Goal: Task Accomplishment & Management: Use online tool/utility

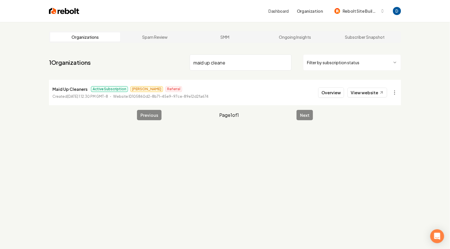
click at [207, 61] on input "maid up cleane" at bounding box center [241, 62] width 102 height 16
paste input "Bay Air Conditioning"
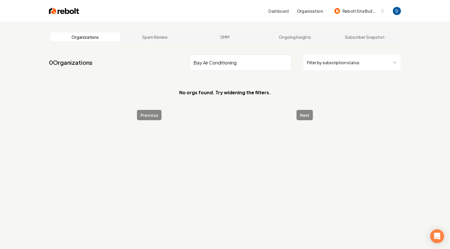
click at [195, 63] on input "Bay Air Conditioning" at bounding box center [241, 62] width 102 height 16
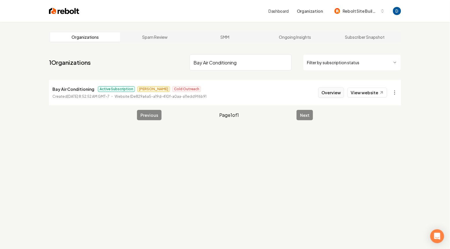
type input "Bay Air Conditioning"
click at [334, 91] on button "Overview" at bounding box center [331, 92] width 26 height 10
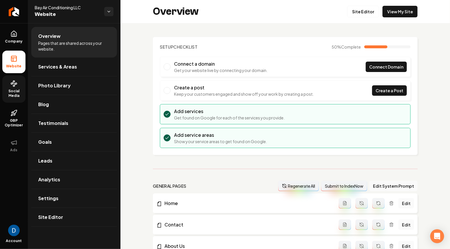
click at [12, 98] on span "Social Media" at bounding box center [13, 93] width 23 height 9
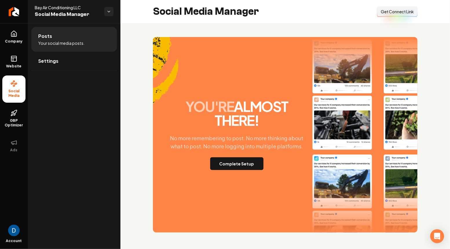
click at [395, 12] on span "Get Connect Link" at bounding box center [397, 12] width 33 height 6
click at [238, 164] on button "Complete Setup" at bounding box center [236, 163] width 53 height 13
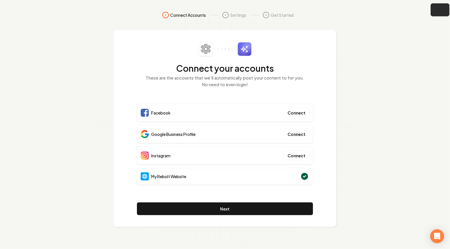
click at [441, 6] on icon "button" at bounding box center [438, 9] width 7 height 7
